Goal: Check status: Check status

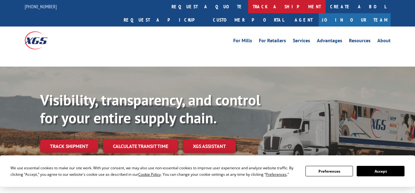
click at [248, 6] on link "track a shipment" at bounding box center [286, 6] width 77 height 13
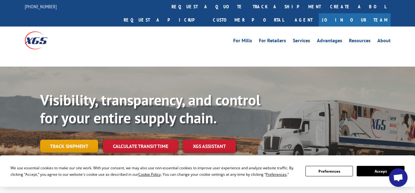
click at [79, 140] on link "Track shipment" at bounding box center [69, 146] width 58 height 13
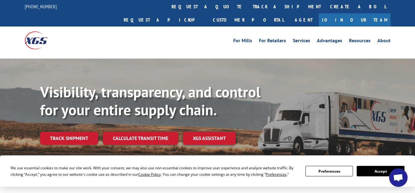
click at [370, 172] on button "Accept" at bounding box center [380, 171] width 47 height 10
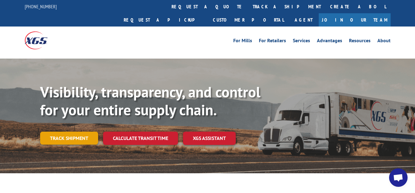
click at [73, 132] on link "Track shipment" at bounding box center [69, 138] width 58 height 13
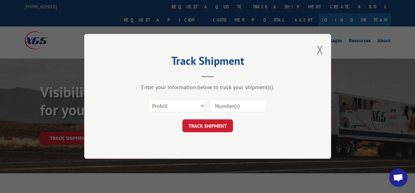
click at [221, 107] on input at bounding box center [238, 106] width 57 height 13
paste input "17691546"
type input "17691546"
click at [208, 124] on button "TRACK SHIPMENT" at bounding box center [207, 126] width 51 height 13
